Goal: Task Accomplishment & Management: Use online tool/utility

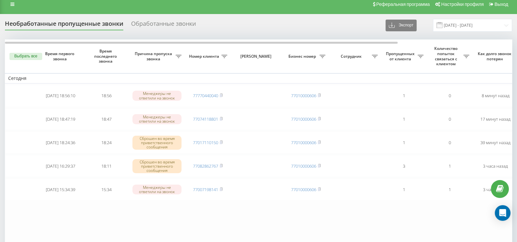
click at [24, 60] on th "Выбрать все" at bounding box center [21, 57] width 33 height 34
click at [26, 53] on button "Выбрать все" at bounding box center [25, 56] width 33 height 7
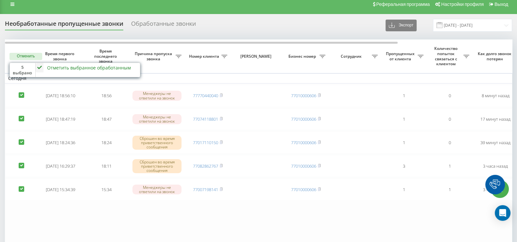
click at [27, 56] on button "Отменить" at bounding box center [25, 56] width 33 height 7
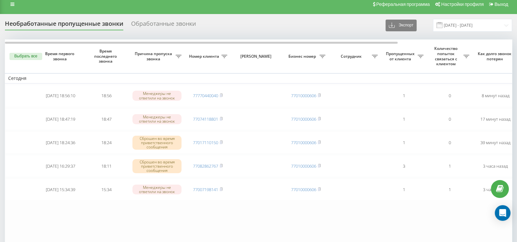
click at [27, 56] on button "Выбрать все" at bounding box center [25, 56] width 33 height 7
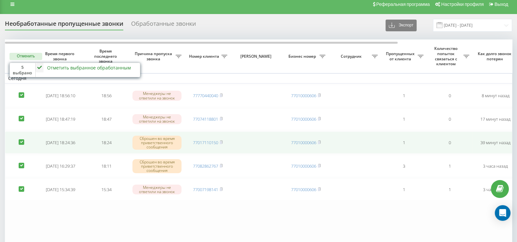
drag, startPoint x: 24, startPoint y: 139, endPoint x: 19, endPoint y: 115, distance: 24.0
click at [24, 140] on label at bounding box center [22, 140] width 6 height 0
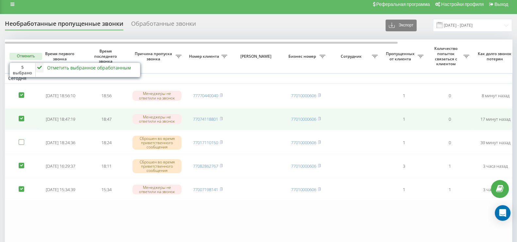
checkbox input "false"
click at [20, 115] on td at bounding box center [21, 119] width 33 height 22
click at [21, 116] on label at bounding box center [22, 116] width 6 height 0
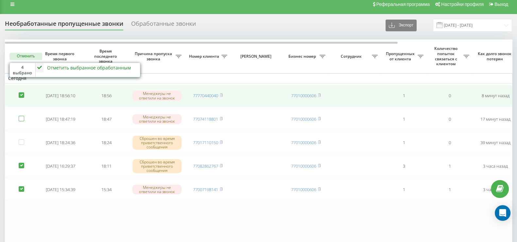
checkbox input "false"
click at [21, 101] on td at bounding box center [21, 96] width 33 height 22
click at [23, 92] on label at bounding box center [22, 92] width 6 height 0
checkbox input "false"
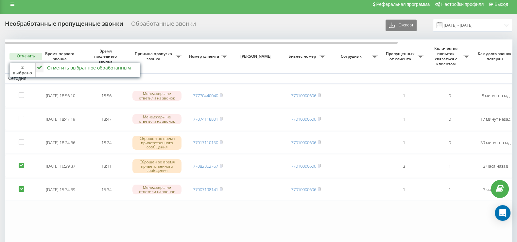
click at [42, 66] on icon at bounding box center [40, 67] width 8 height 9
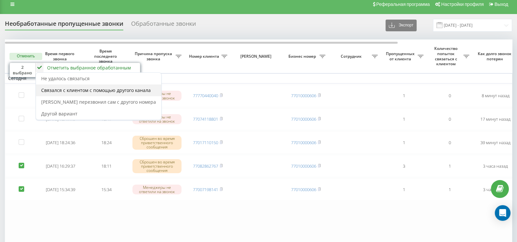
click at [80, 90] on span "Связался с клиентом с помощью другого канала" at bounding box center [95, 90] width 109 height 6
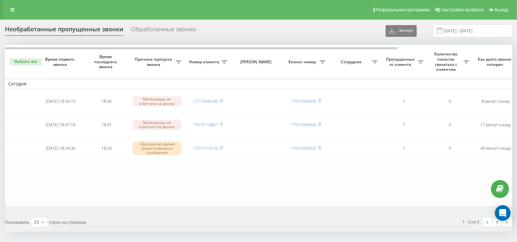
click at [160, 31] on div "Обработанные звонки" at bounding box center [163, 31] width 65 height 10
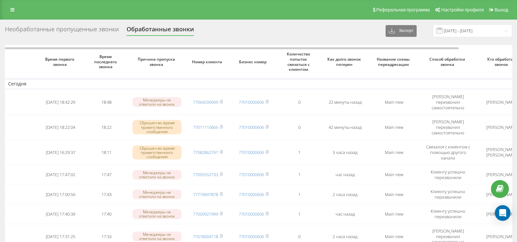
click at [100, 28] on div "Необработанные пропущенные звонки" at bounding box center [62, 31] width 114 height 10
